Goal: Transaction & Acquisition: Book appointment/travel/reservation

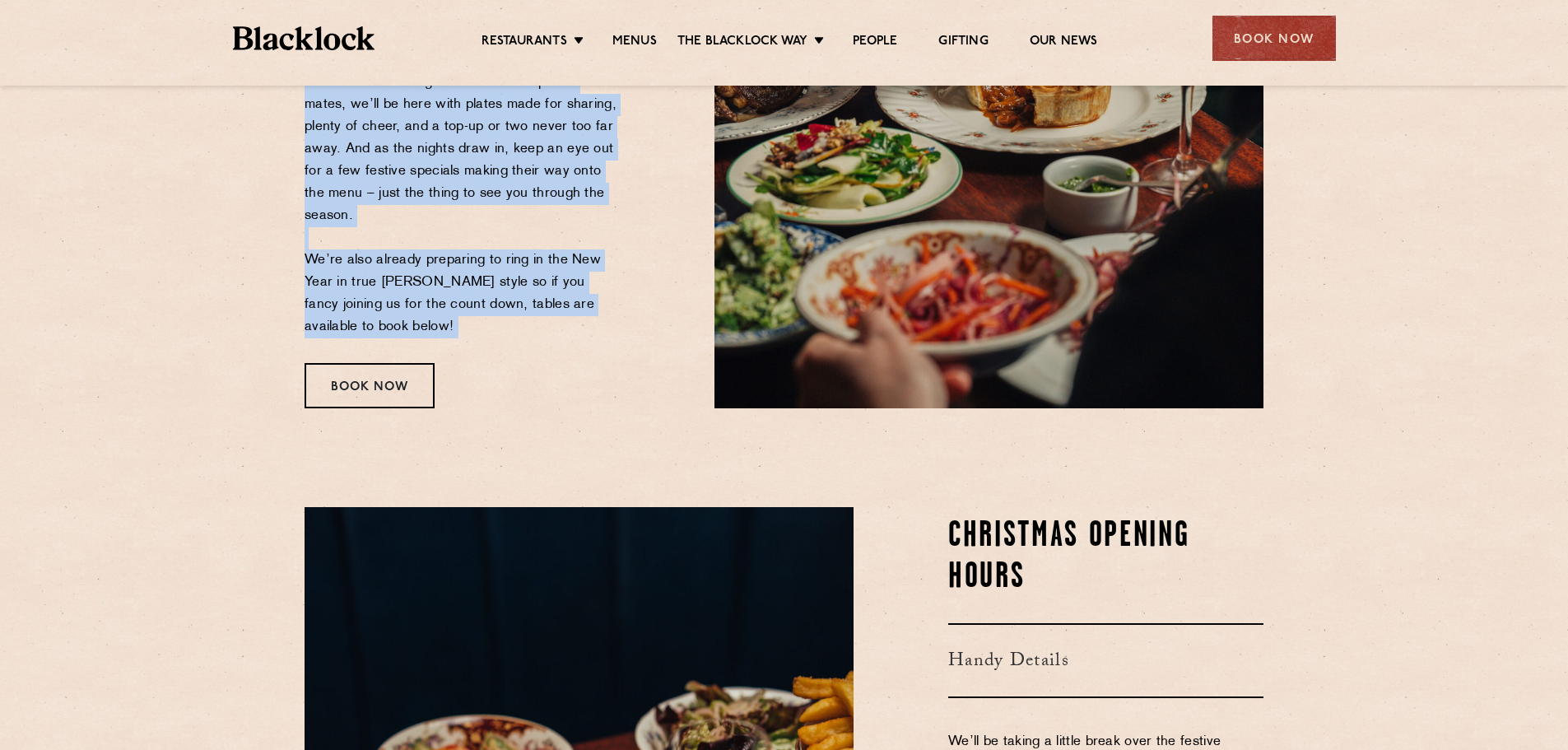
scroll to position [471, 0]
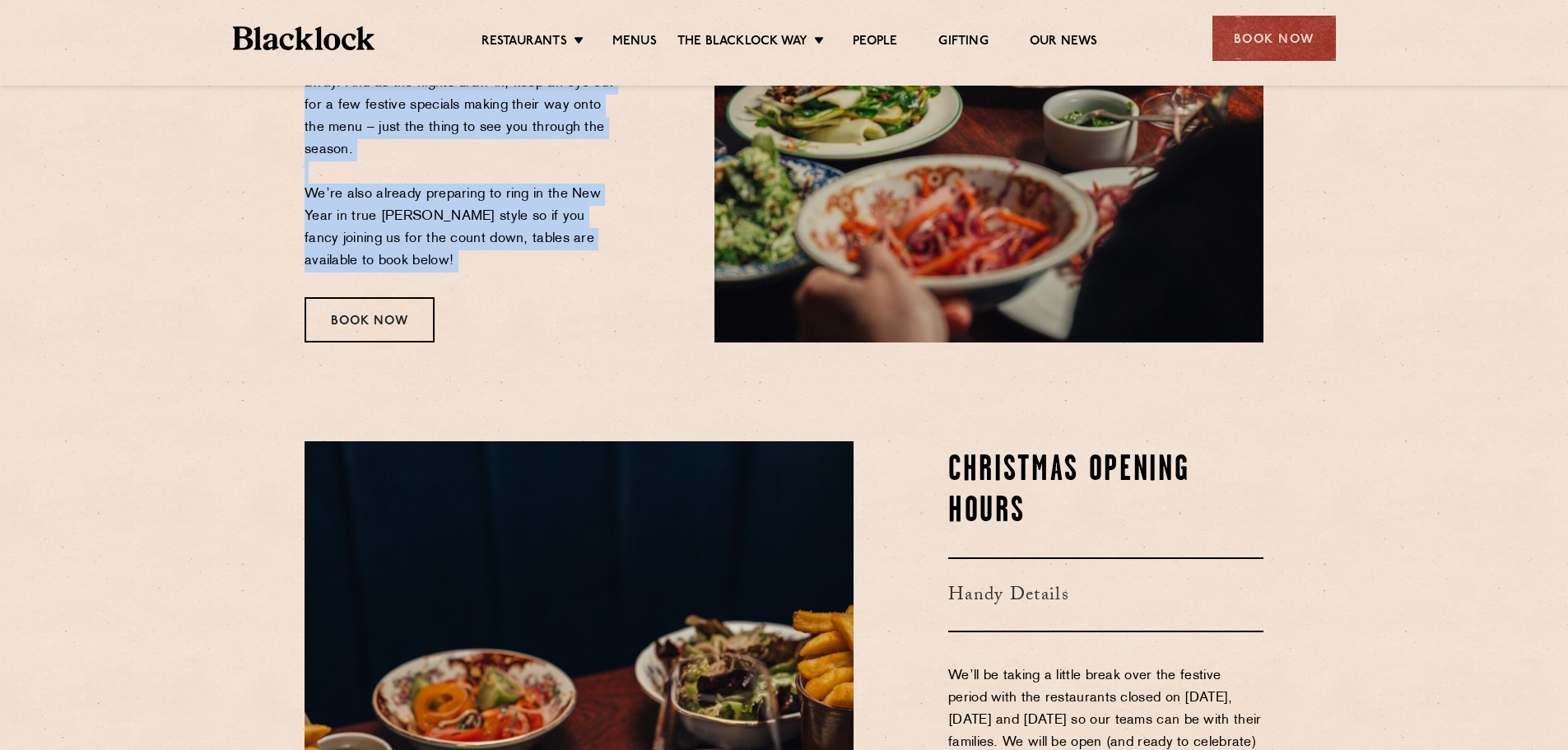
drag, startPoint x: 181, startPoint y: 253, endPoint x: 609, endPoint y: 378, distance: 445.9
click at [609, 378] on section "Christmas The Countdown Begins We’re not quite dusting off the tinsel just yet,…" at bounding box center [784, 16] width 1568 height 752
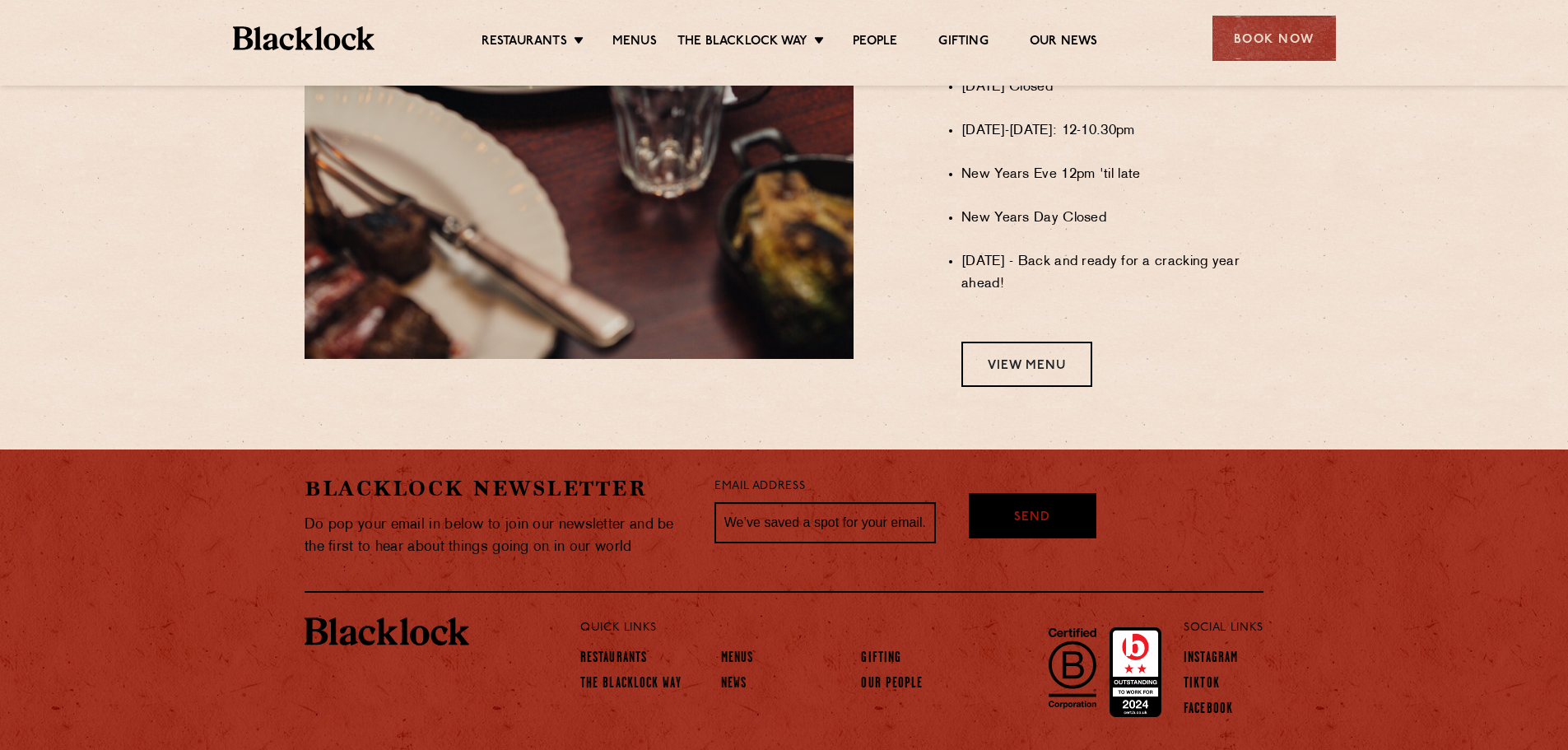
scroll to position [1437, 0]
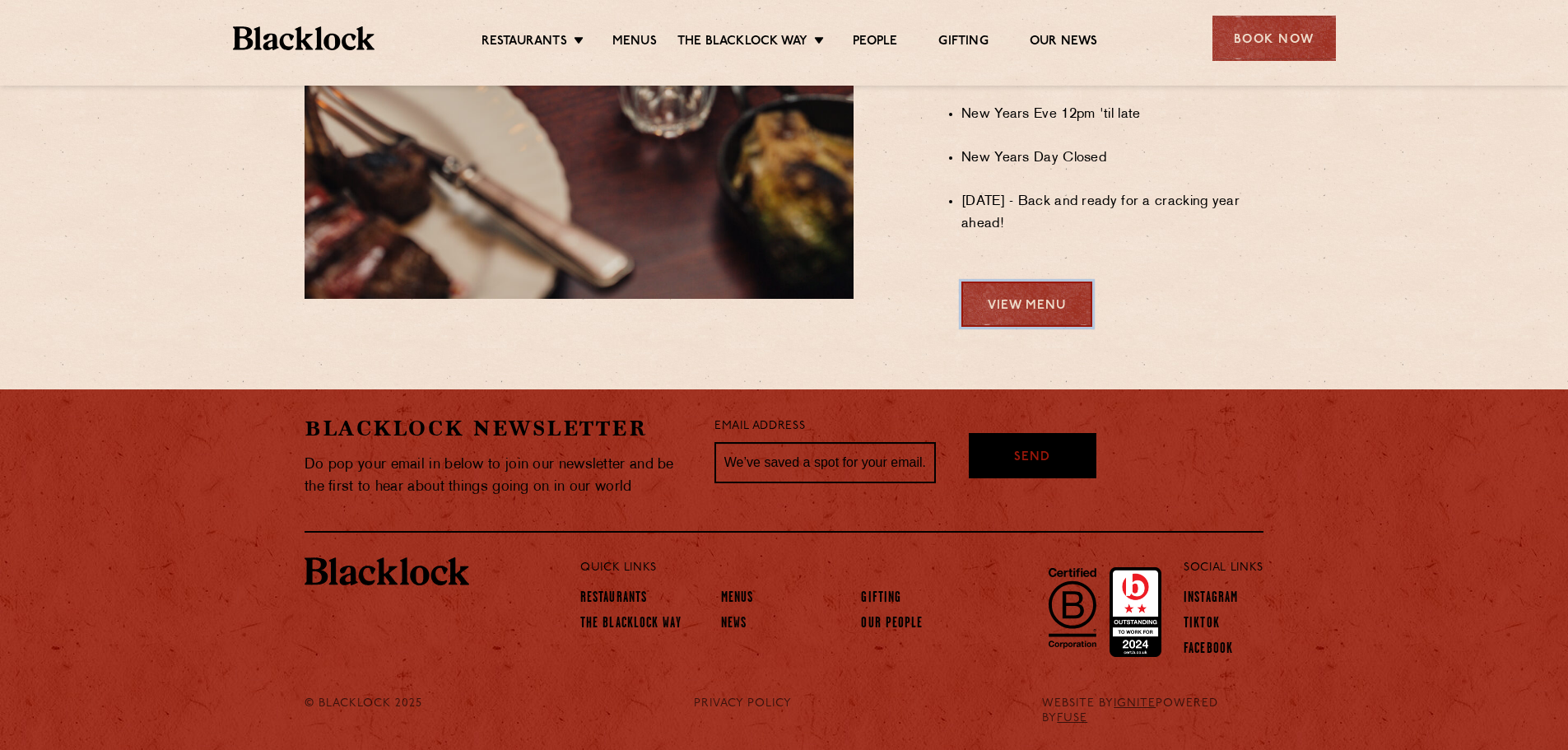
click at [1038, 325] on link "View Menu" at bounding box center [1026, 303] width 131 height 45
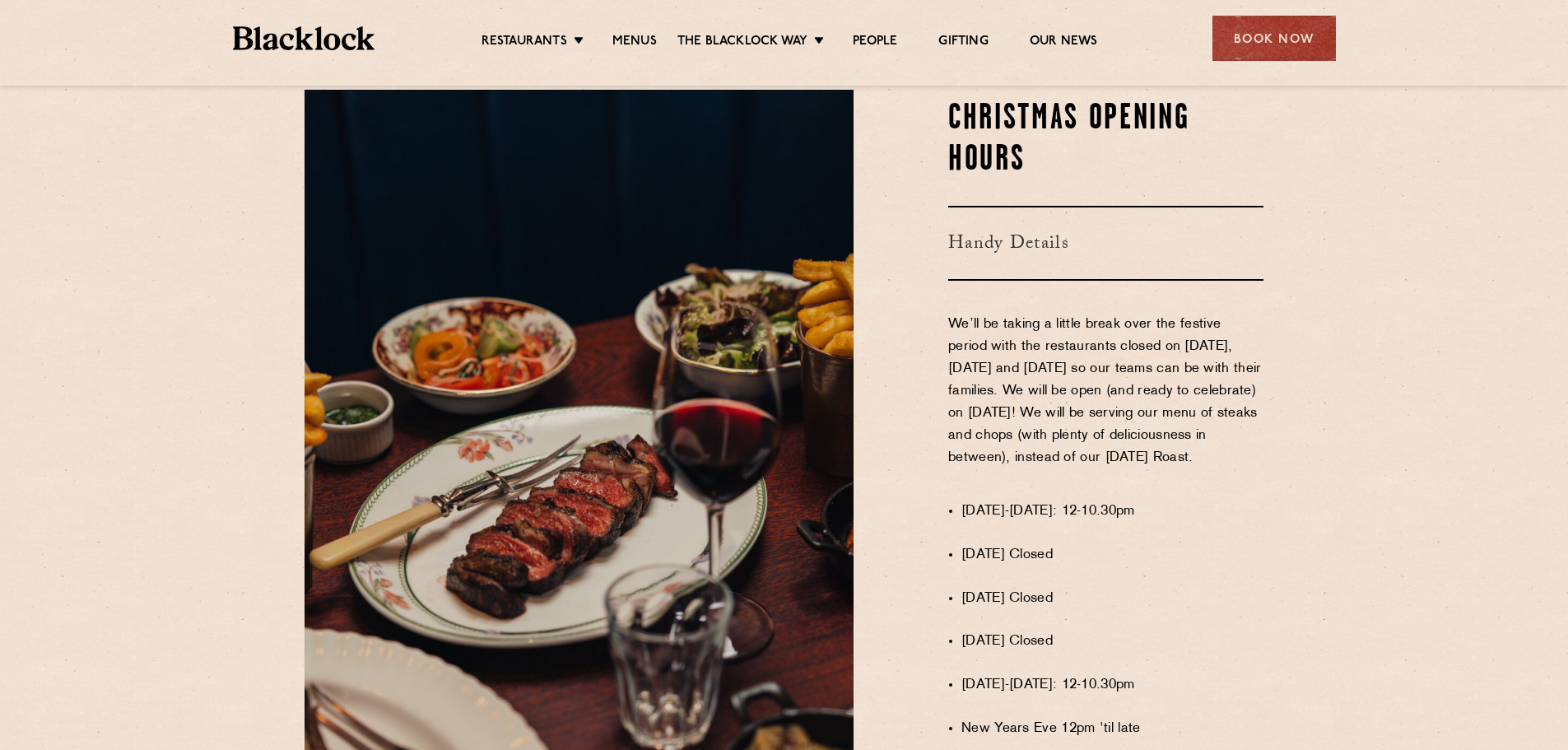
scroll to position [493, 0]
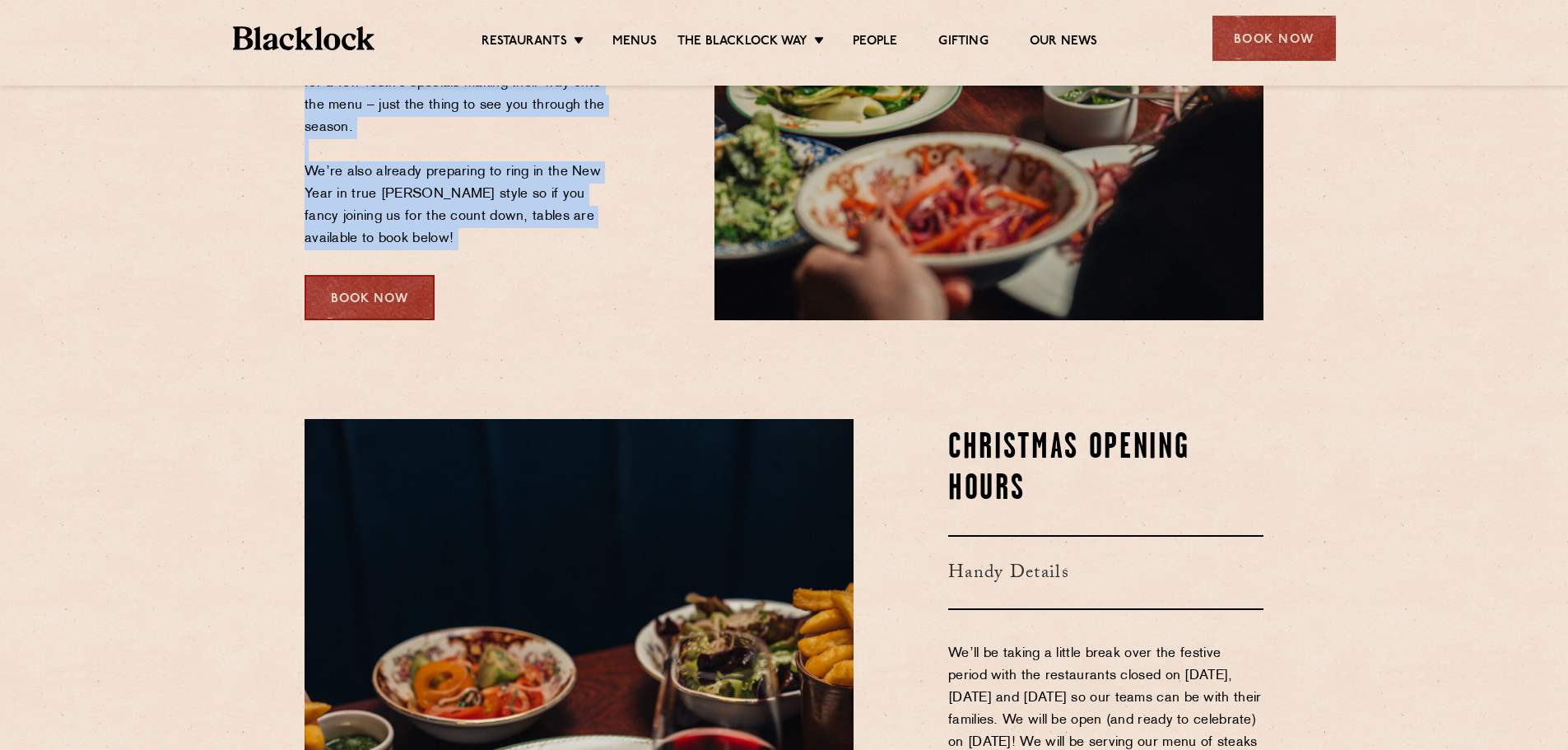
click at [359, 287] on div "Book Now" at bounding box center [370, 297] width 130 height 45
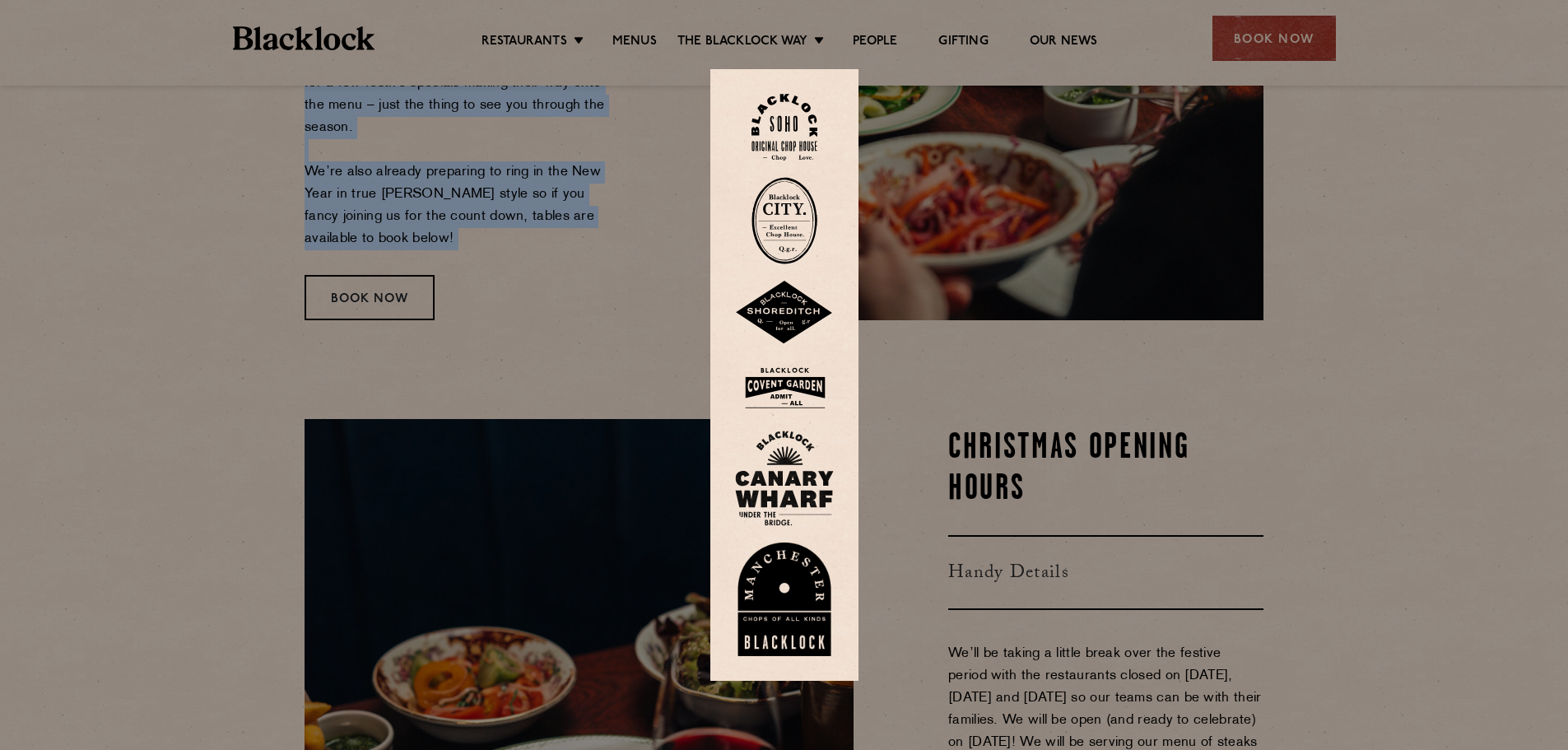
click at [812, 124] on img at bounding box center [784, 127] width 66 height 67
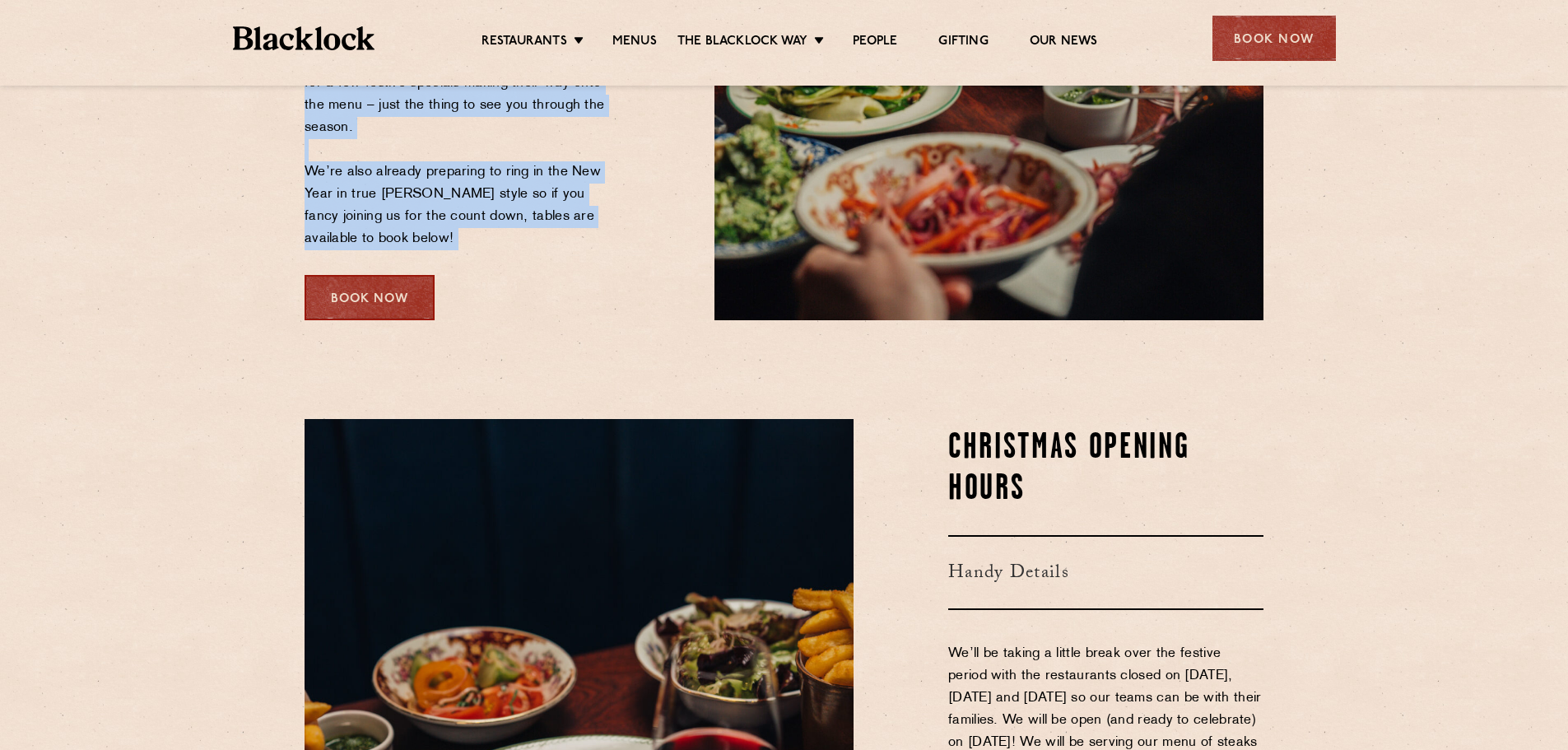
click at [373, 279] on div "Book Now" at bounding box center [370, 297] width 130 height 45
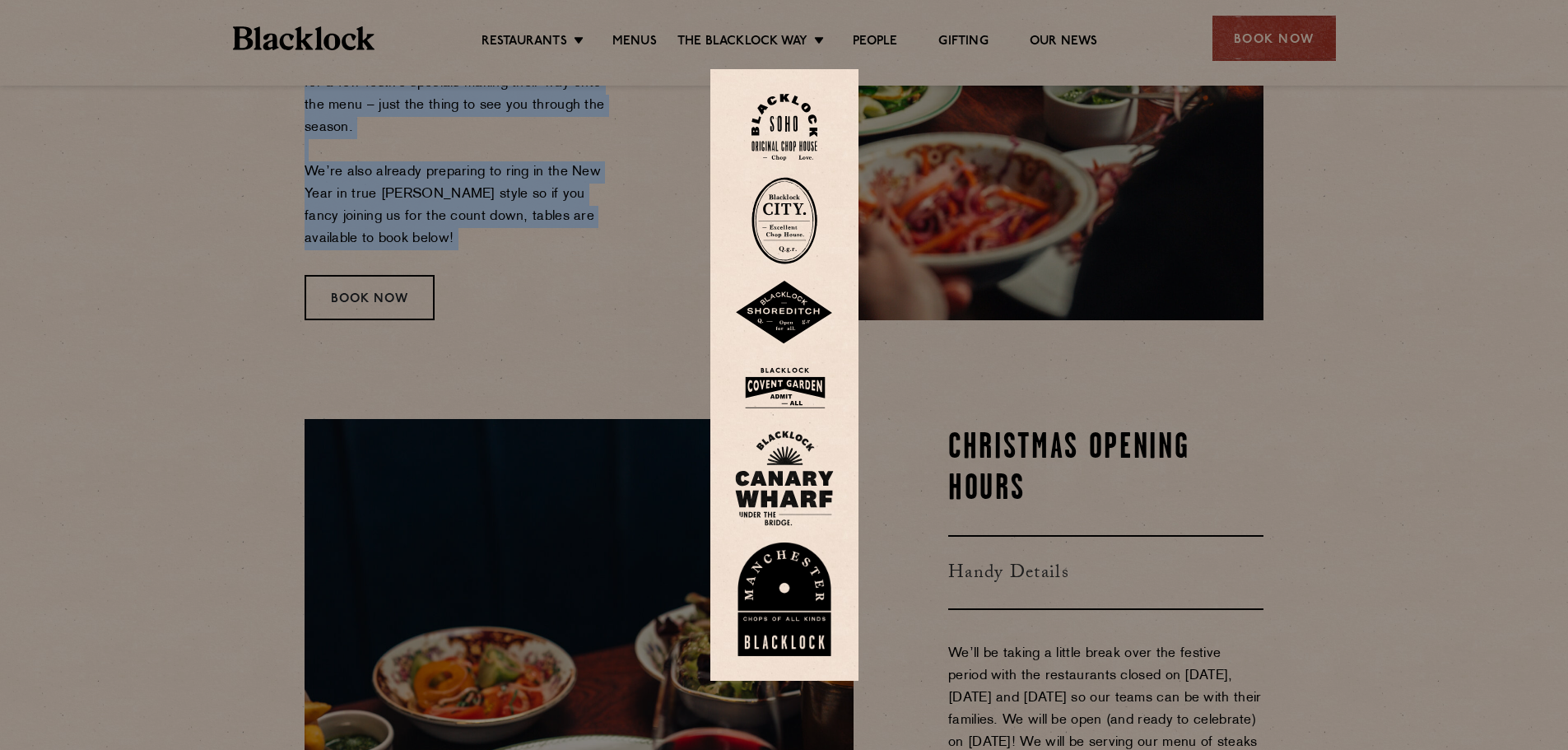
click at [806, 205] on img at bounding box center [784, 220] width 66 height 87
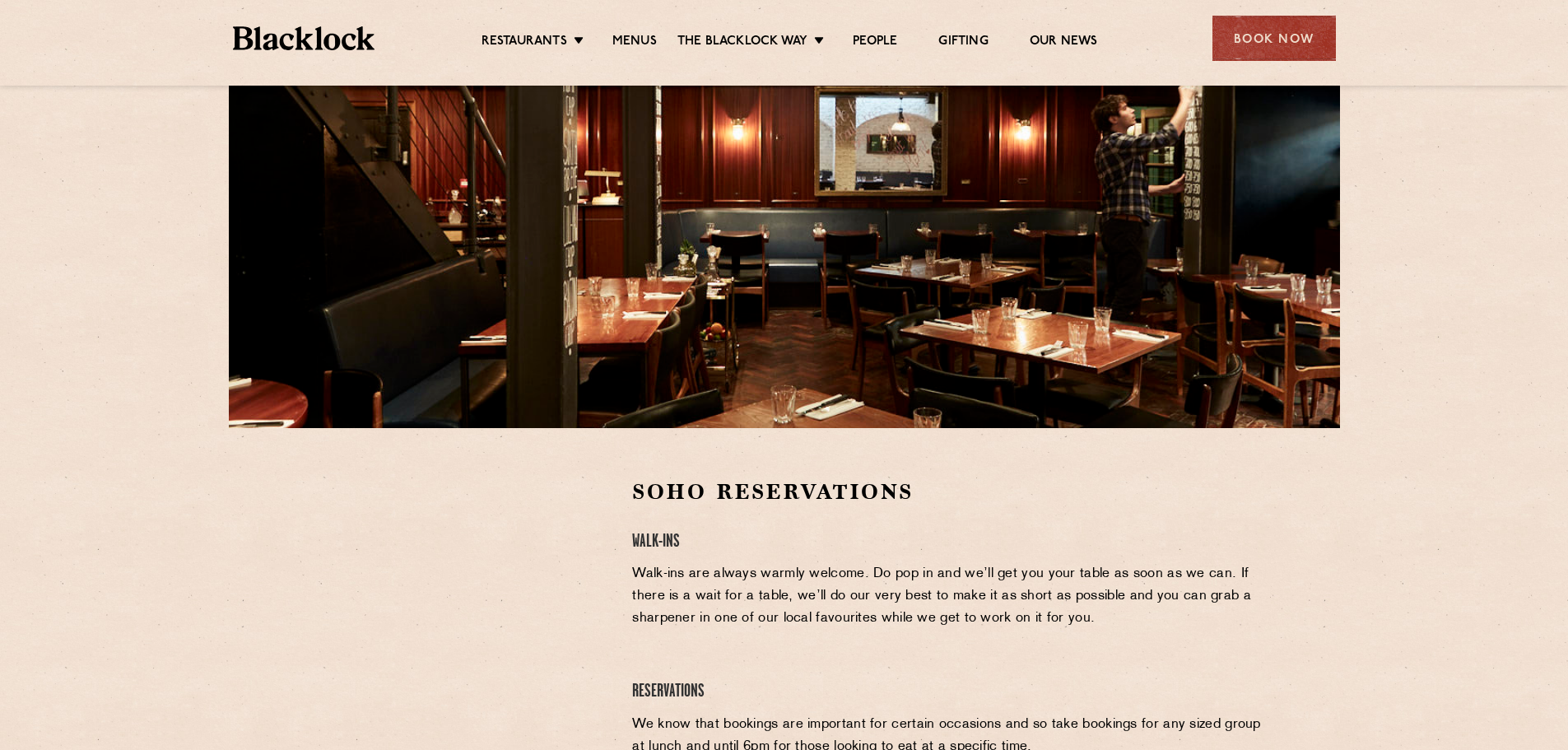
scroll to position [329, 0]
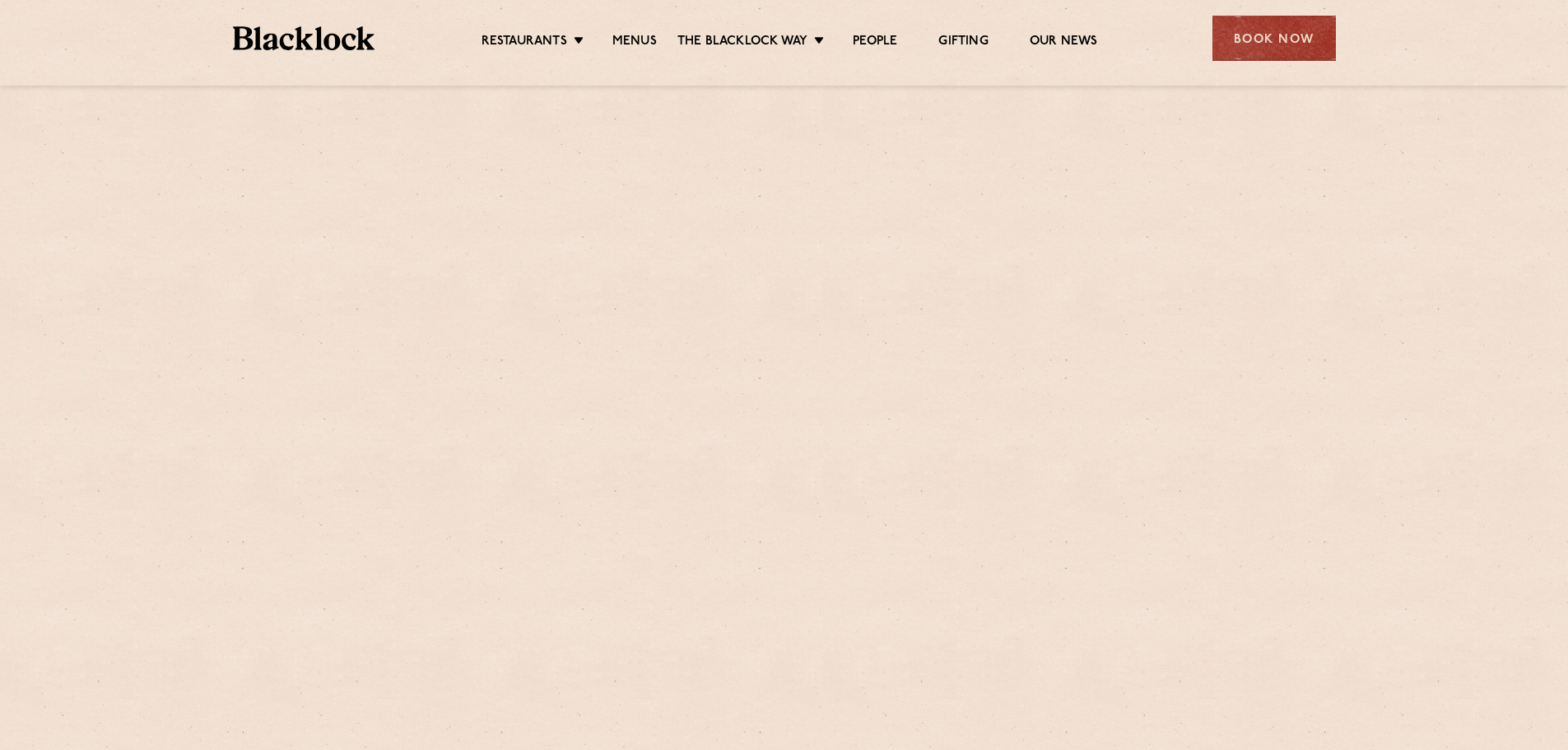
scroll to position [493, 0]
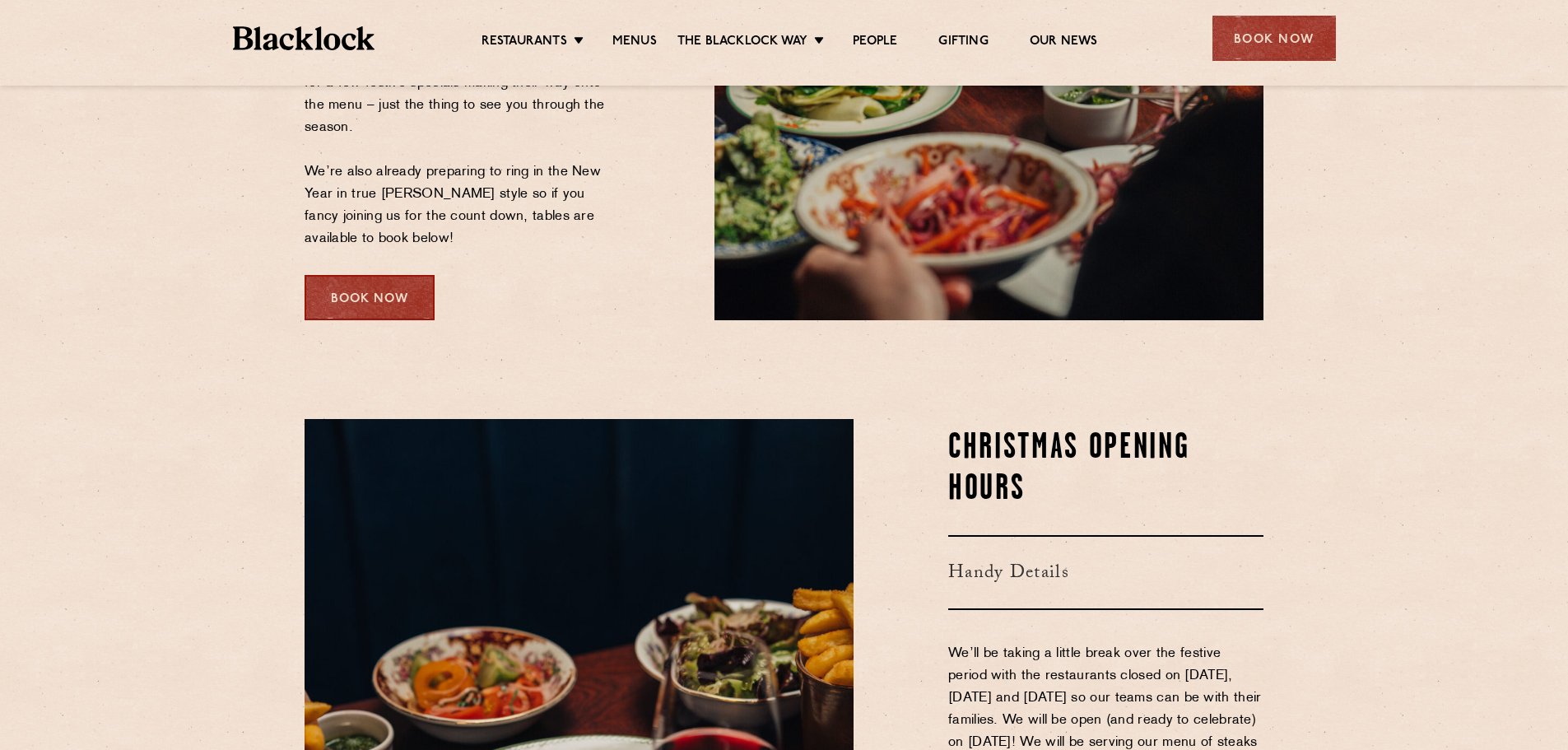
click at [382, 312] on div "Book Now" at bounding box center [370, 297] width 130 height 45
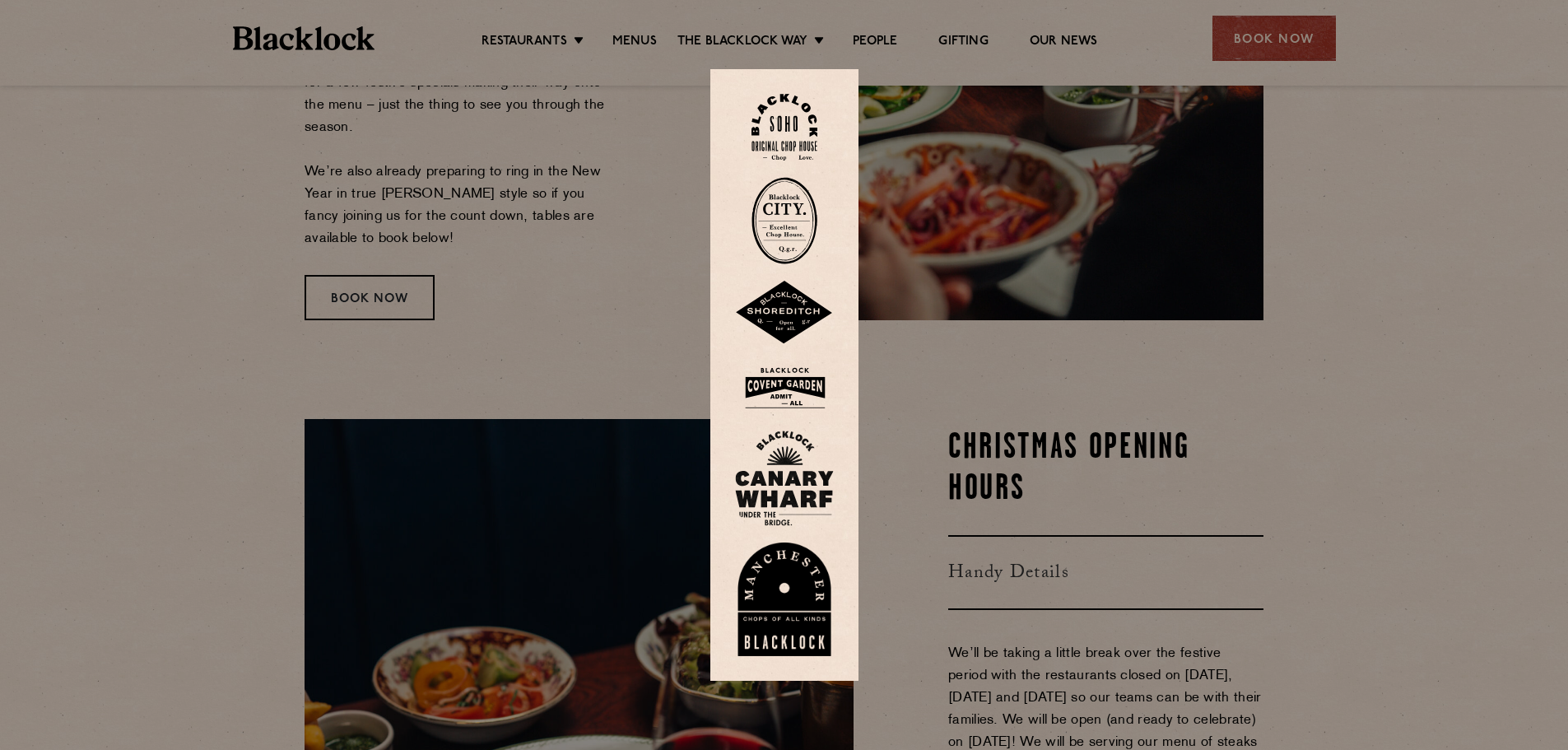
click at [801, 381] on img at bounding box center [784, 388] width 99 height 53
